Goal: Complete application form

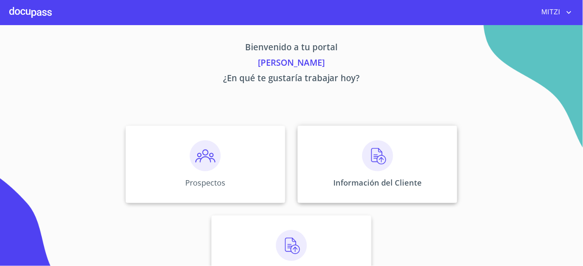
click at [418, 176] on div "Información del Cliente" at bounding box center [378, 164] width 160 height 77
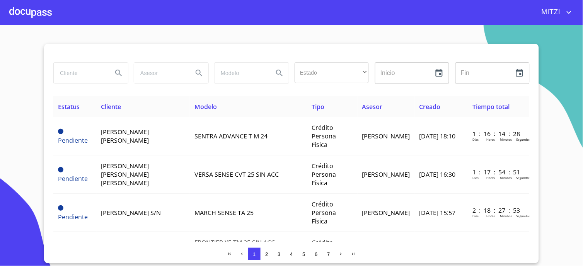
click at [84, 75] on input "search" at bounding box center [80, 73] width 53 height 21
type input "[PERSON_NAME] [PERSON_NAME]"
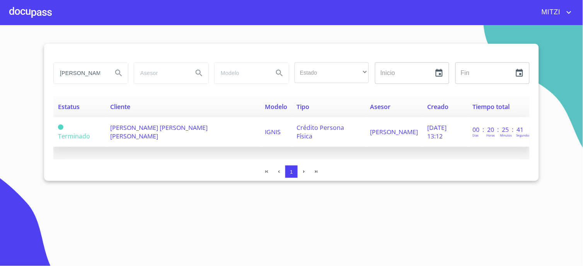
click at [191, 124] on td "[PERSON_NAME] [PERSON_NAME] [PERSON_NAME]" at bounding box center [183, 132] width 155 height 30
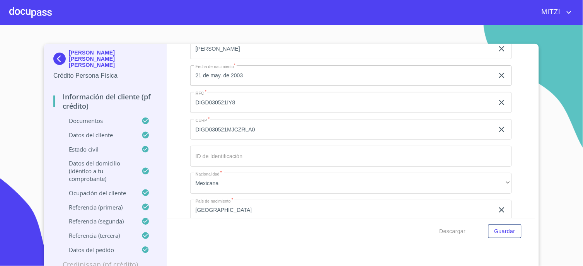
scroll to position [2492, 0]
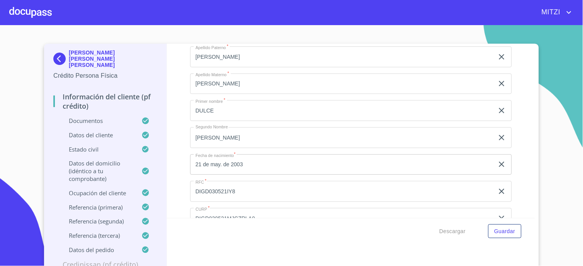
click at [244, 186] on input "DIGD030521IY8" at bounding box center [342, 191] width 304 height 21
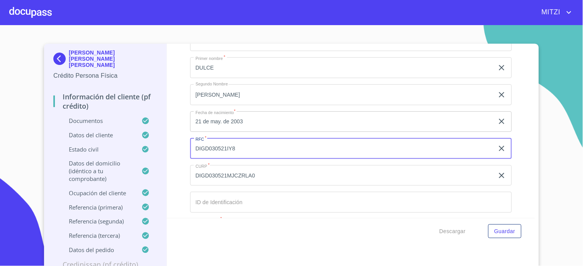
click at [279, 169] on input "DIGD030521MJCZRLA0" at bounding box center [342, 175] width 304 height 21
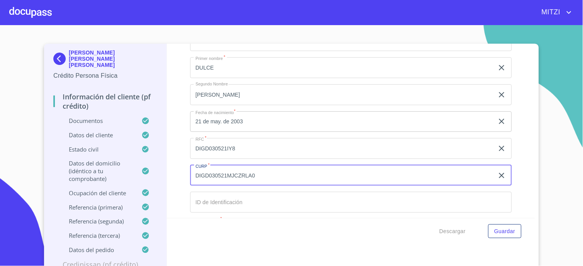
click at [279, 169] on input "DIGD030521MJCZRLA0" at bounding box center [342, 175] width 304 height 21
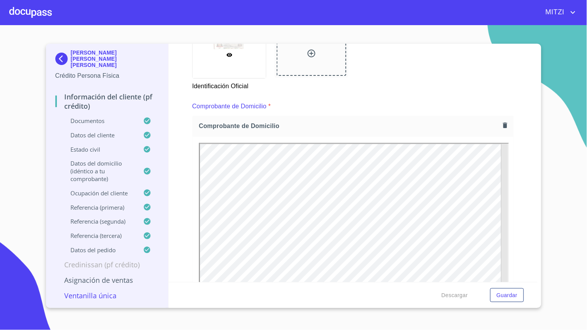
scroll to position [430, 0]
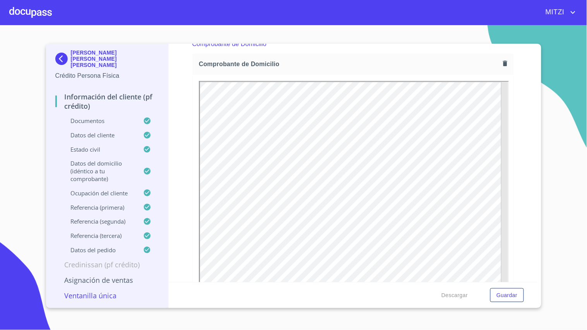
click at [316, 0] on div "MITZI" at bounding box center [293, 12] width 587 height 25
